Goal: Information Seeking & Learning: Learn about a topic

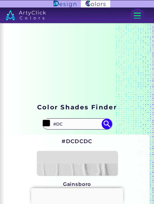
scroll to position [82, 0]
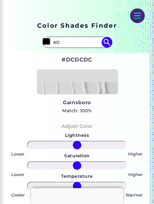
type input "#"
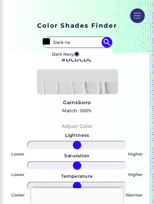
type input "Dark na"
click at [87, 53] on li "Dark Navy ◉" at bounding box center [79, 53] width 65 height 11
type input "#000435"
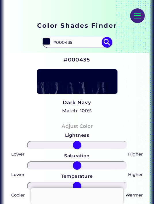
click at [85, 114] on h5 "Match: 100%" at bounding box center [76, 110] width 29 height 7
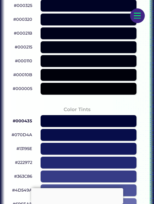
scroll to position [371, 0]
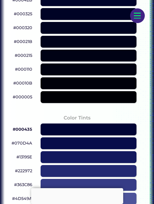
click at [82, 25] on div at bounding box center [89, 28] width 96 height 12
type input "#000320"
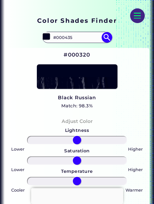
scroll to position [82, 0]
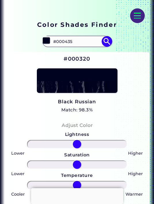
click at [76, 44] on input "#000435" at bounding box center [77, 42] width 52 height 10
type input "#"
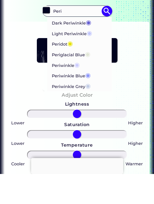
type input "Peri"
click at [87, 90] on li "Periwinkle ◉" at bounding box center [79, 95] width 65 height 11
type input "#ccccff"
type input "#CCCCFF"
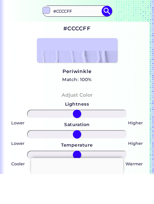
scroll to position [113, 0]
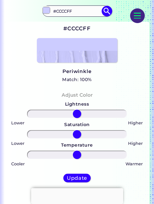
click at [77, 78] on h5 "Match: 100%" at bounding box center [76, 79] width 29 height 7
